Goal: Task Accomplishment & Management: Use online tool/utility

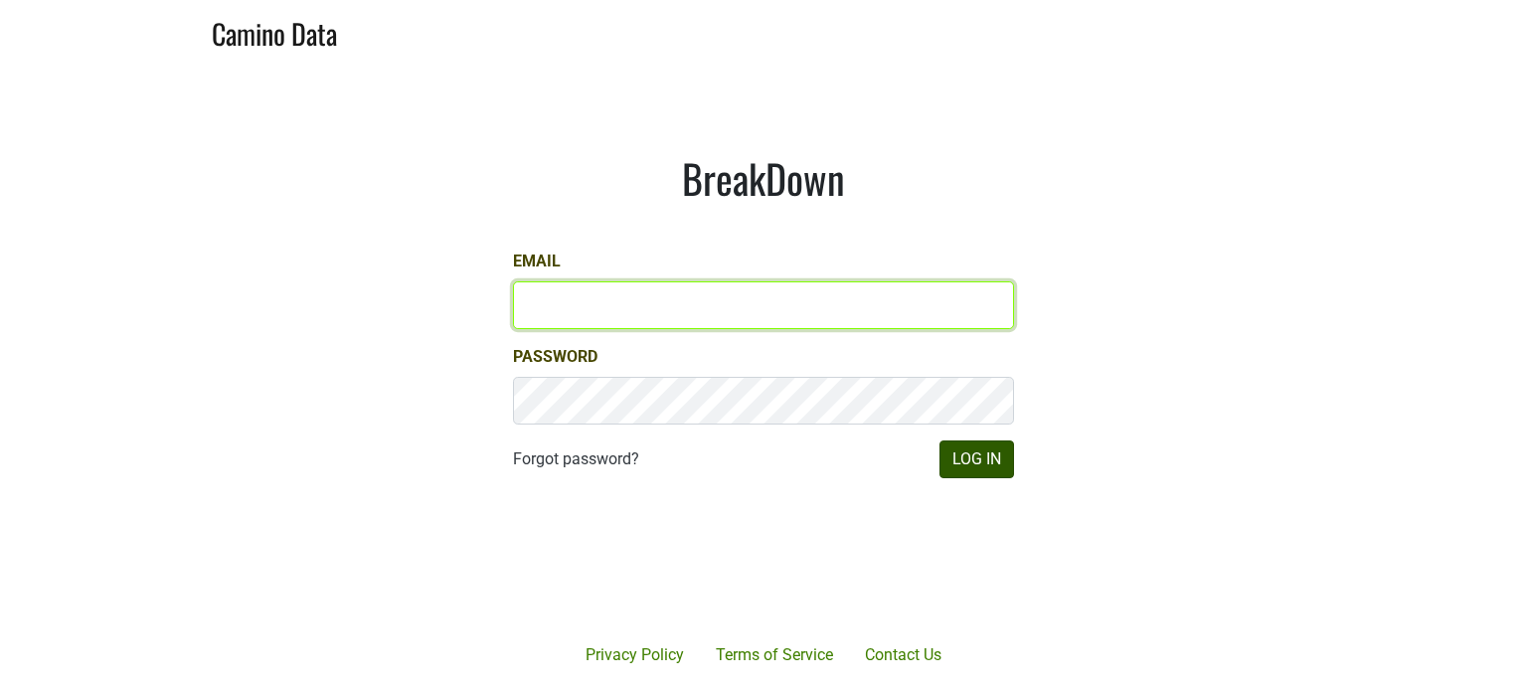
type input "[EMAIL_ADDRESS][DOMAIN_NAME]"
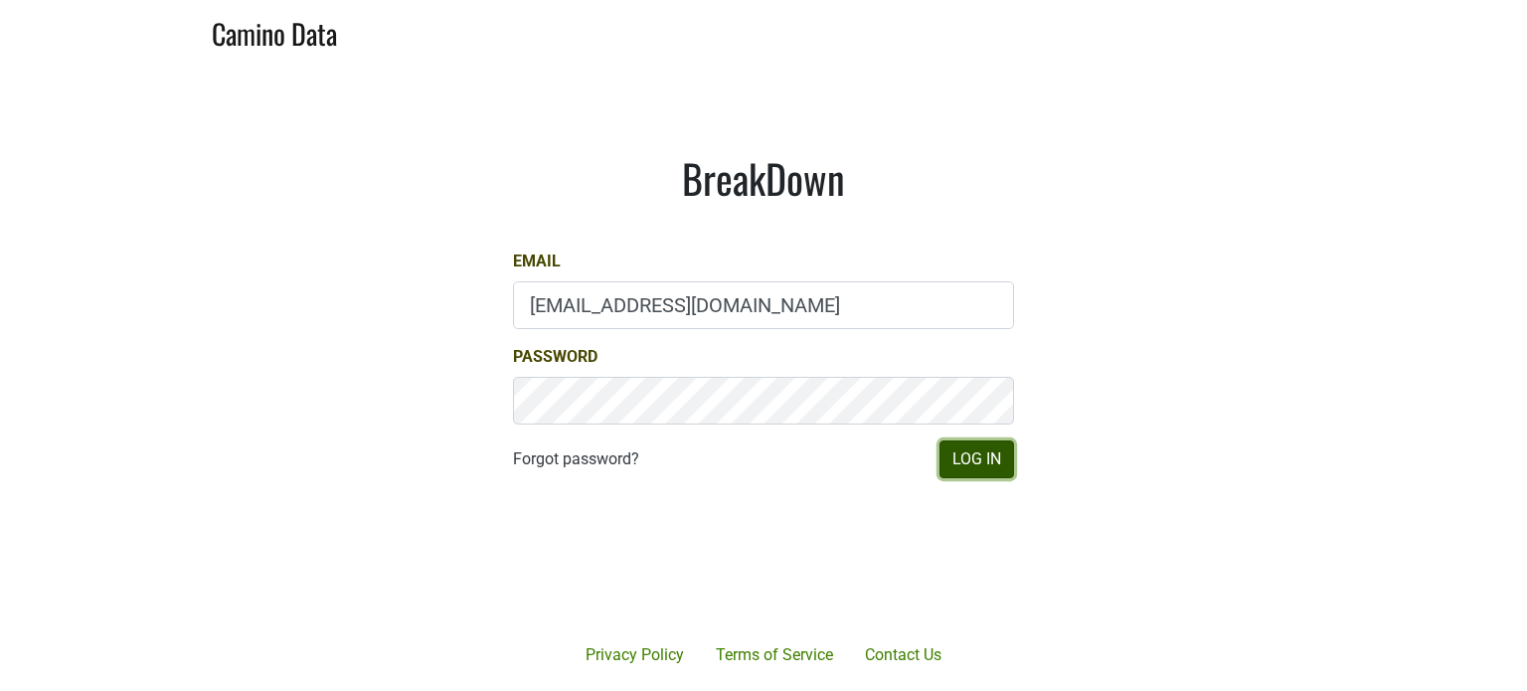
click at [956, 453] on button "Log In" at bounding box center [977, 460] width 75 height 38
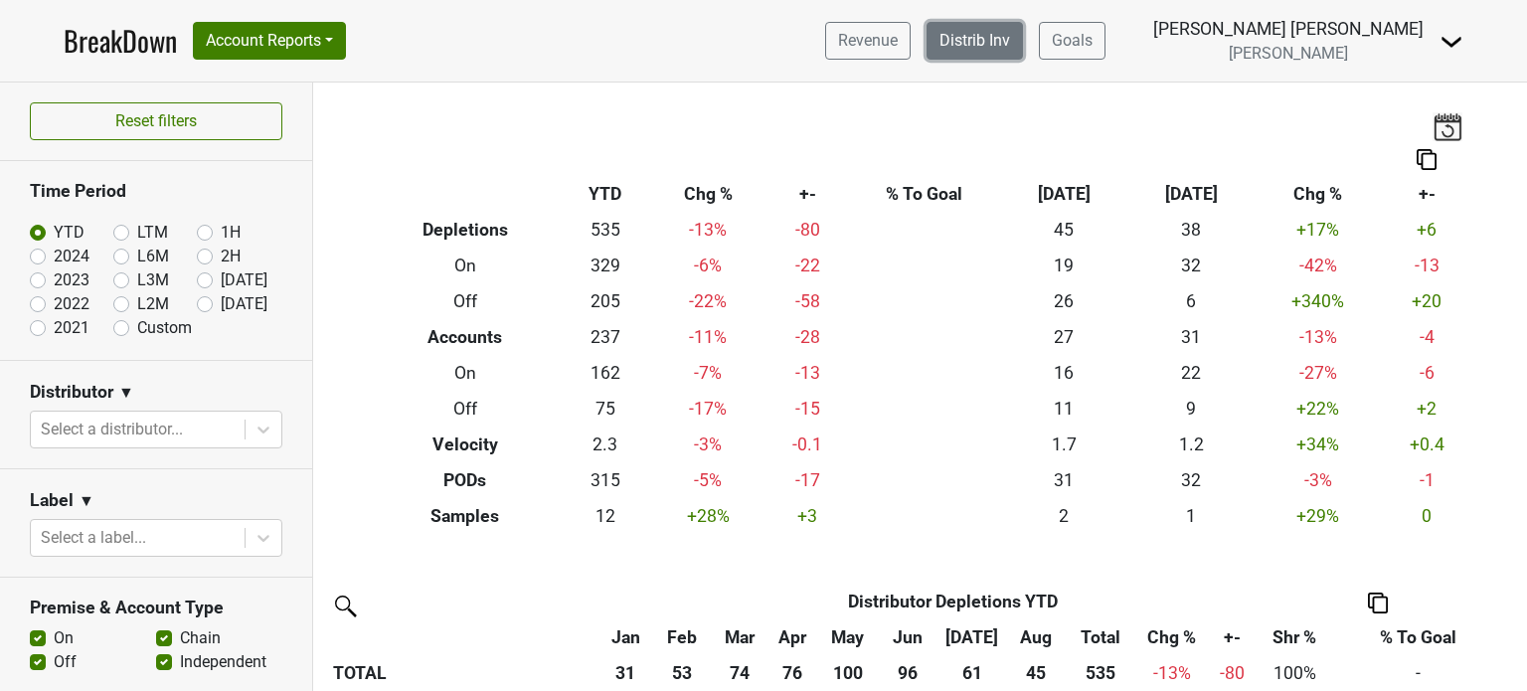
click at [1023, 27] on link "Distrib Inv" at bounding box center [975, 41] width 96 height 38
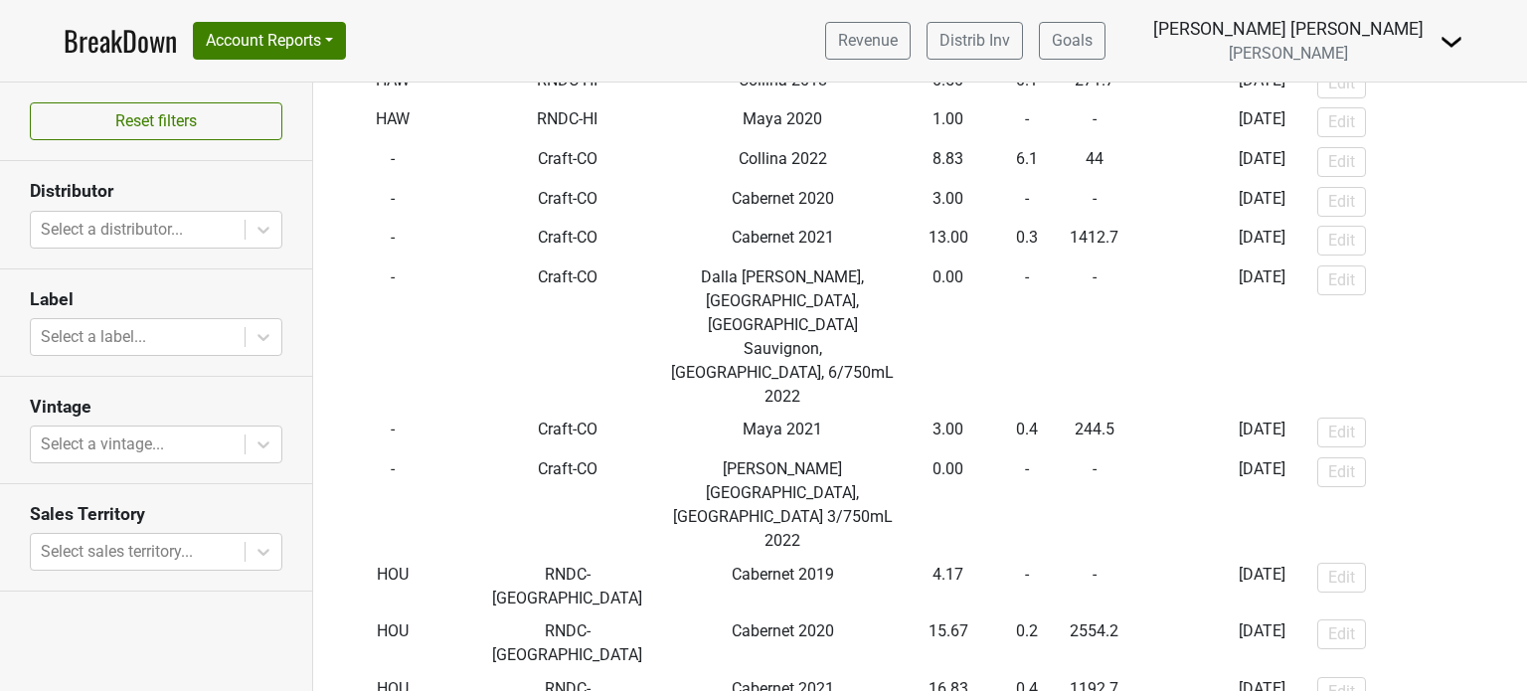
scroll to position [2740, 0]
